Goal: Navigation & Orientation: Find specific page/section

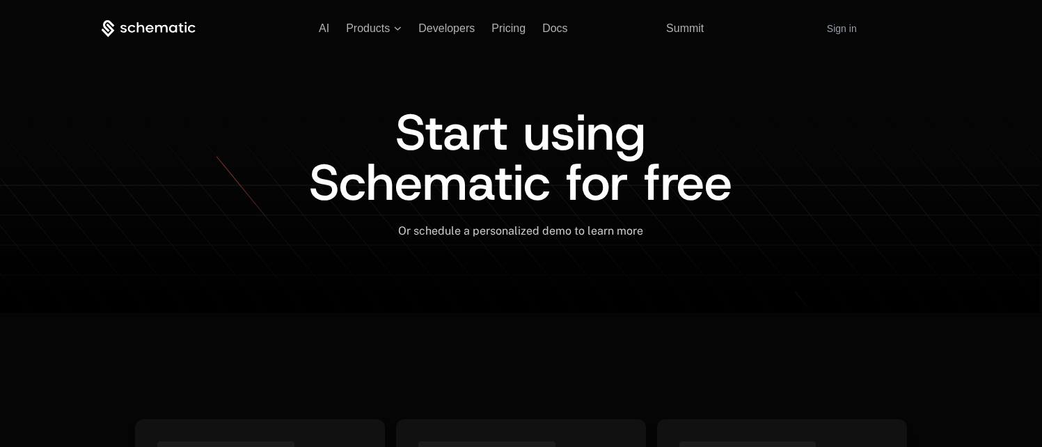
click at [848, 32] on link "Sign in" at bounding box center [842, 28] width 30 height 22
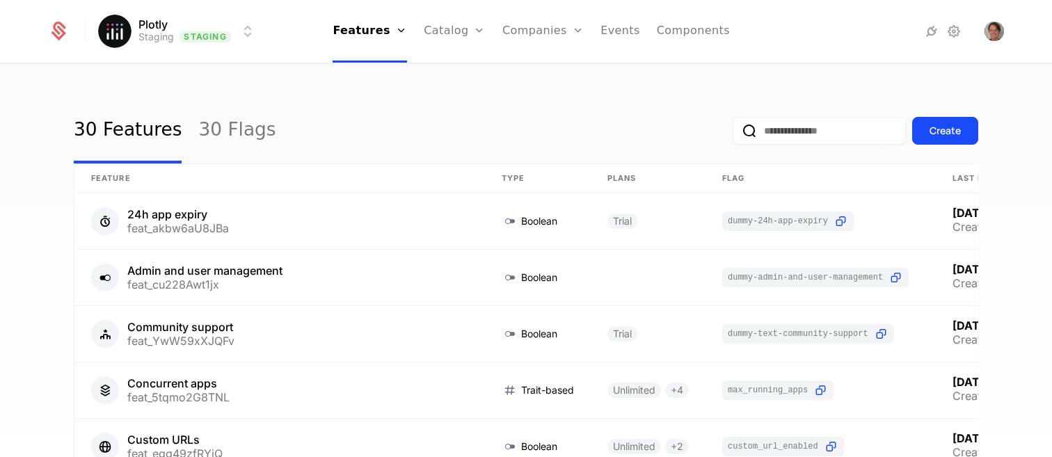
click at [459, 40] on link "Catalog" at bounding box center [455, 31] width 62 height 63
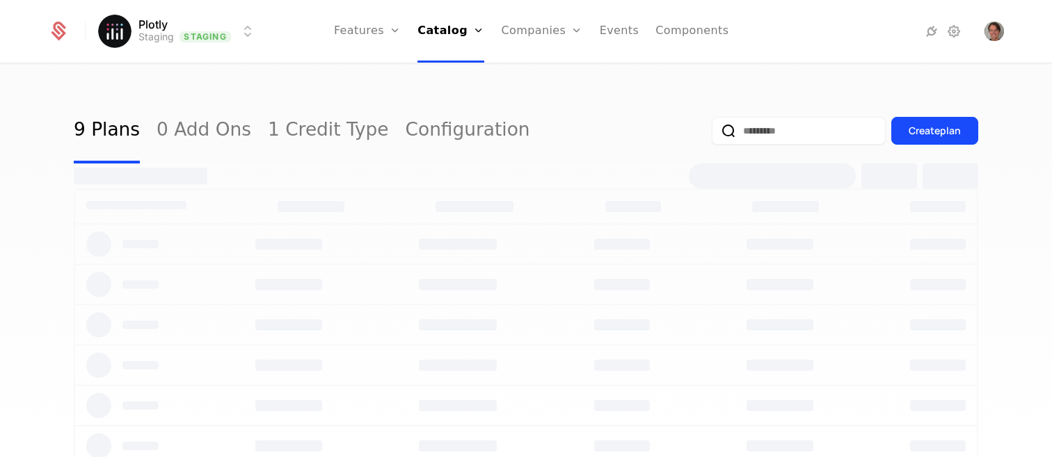
click at [514, 39] on link "Companies" at bounding box center [541, 31] width 81 height 63
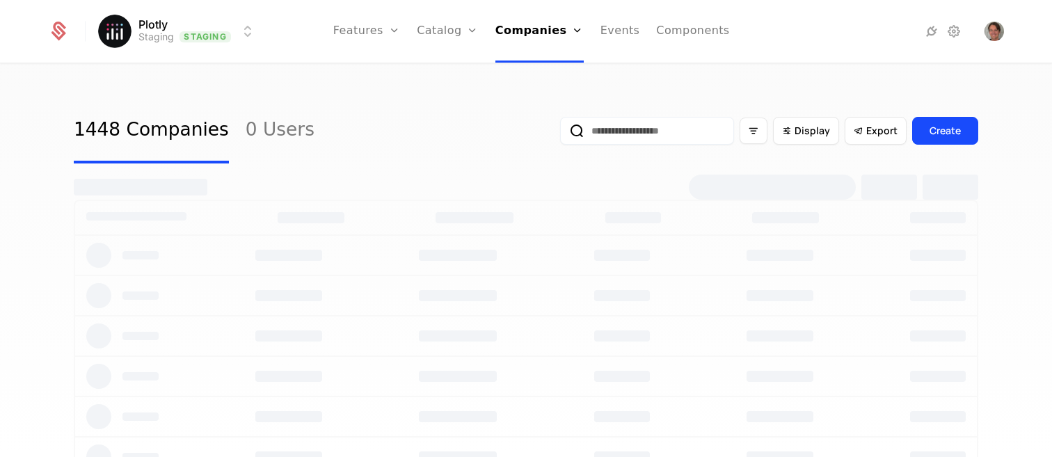
click at [530, 96] on link "Users" at bounding box center [544, 90] width 64 height 11
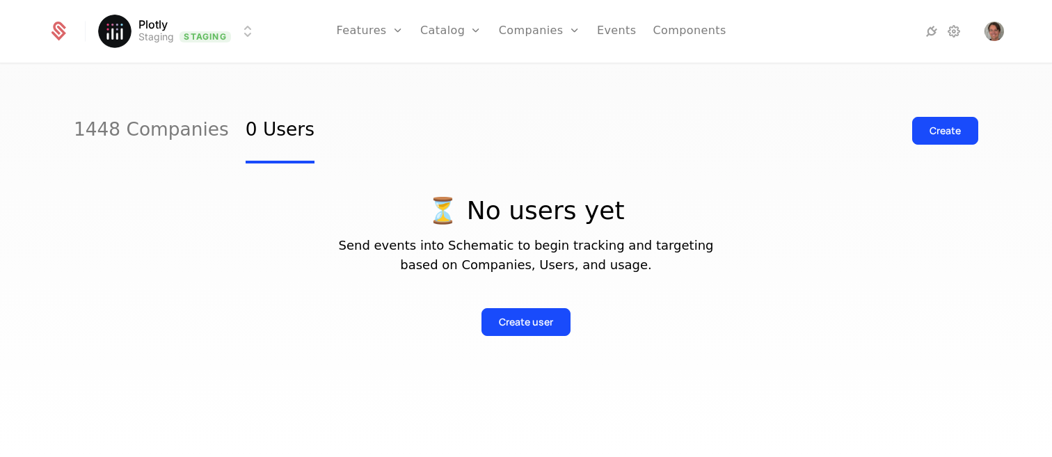
click at [175, 136] on link "1448 Companies" at bounding box center [151, 130] width 155 height 65
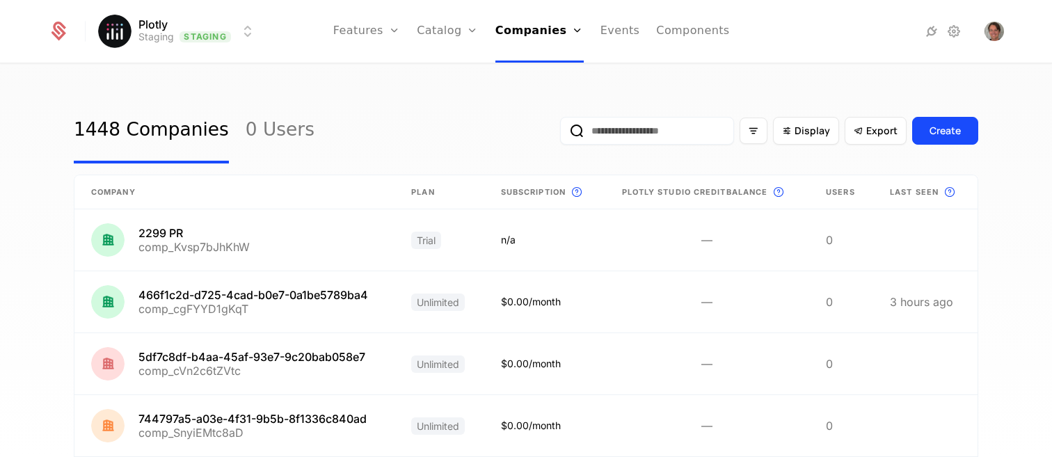
click at [452, 74] on link "Plans" at bounding box center [470, 68] width 72 height 11
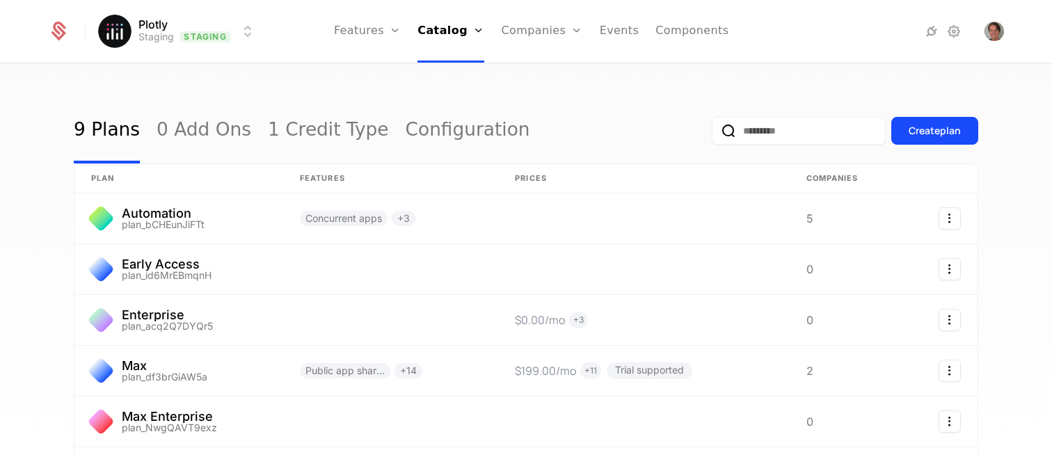
click at [191, 36] on html "Plotly Staging Staging Features Features Flags Catalog Plans Add Ons Credits Co…" at bounding box center [526, 228] width 1052 height 457
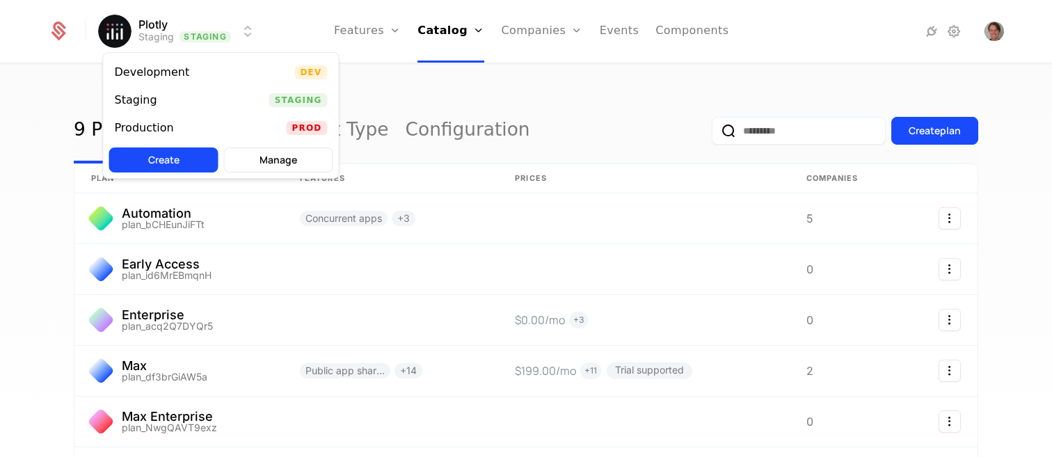
click at [197, 122] on div "Production Prod" at bounding box center [221, 128] width 235 height 28
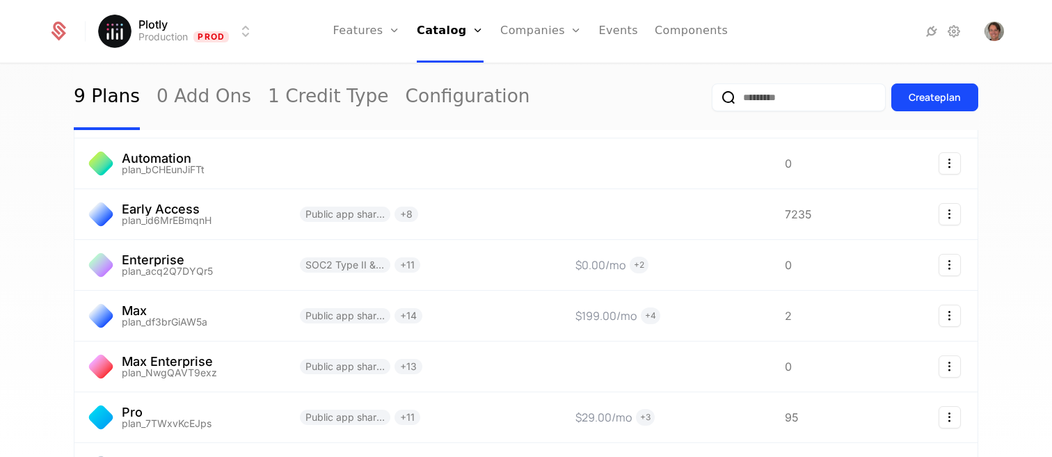
scroll to position [53, 0]
